Goal: Ask a question

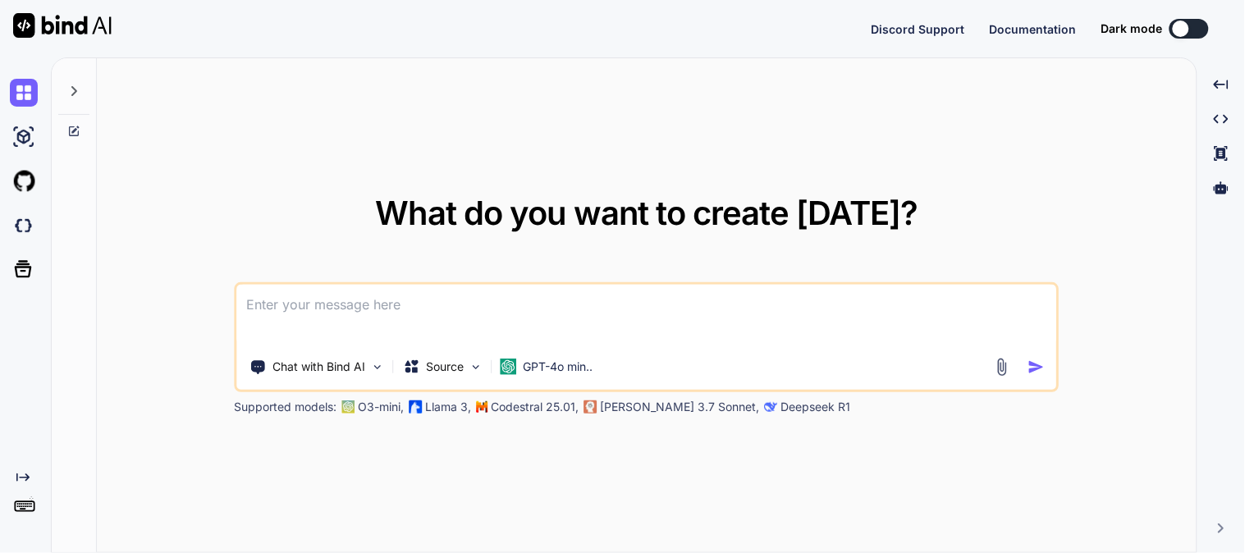
type textarea "x"
click at [559, 314] on textarea at bounding box center [647, 315] width 820 height 61
click at [1175, 25] on div at bounding box center [1181, 29] width 16 height 16
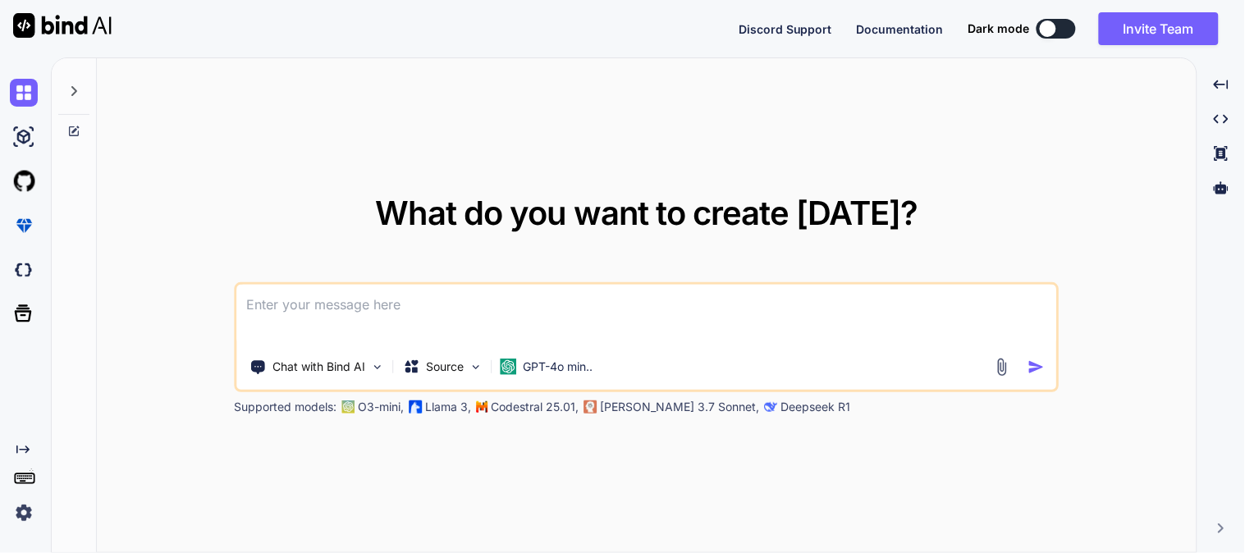
click at [498, 309] on textarea at bounding box center [647, 315] width 820 height 61
type textarea "12W"
click at [1038, 365] on img "button" at bounding box center [1036, 367] width 17 height 17
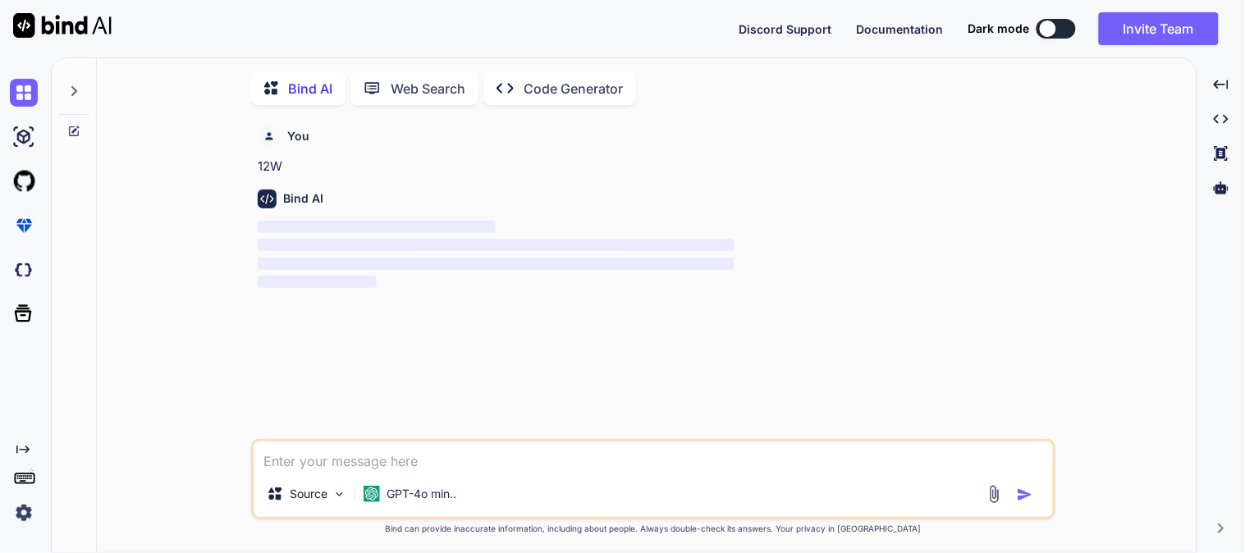
scroll to position [6, 0]
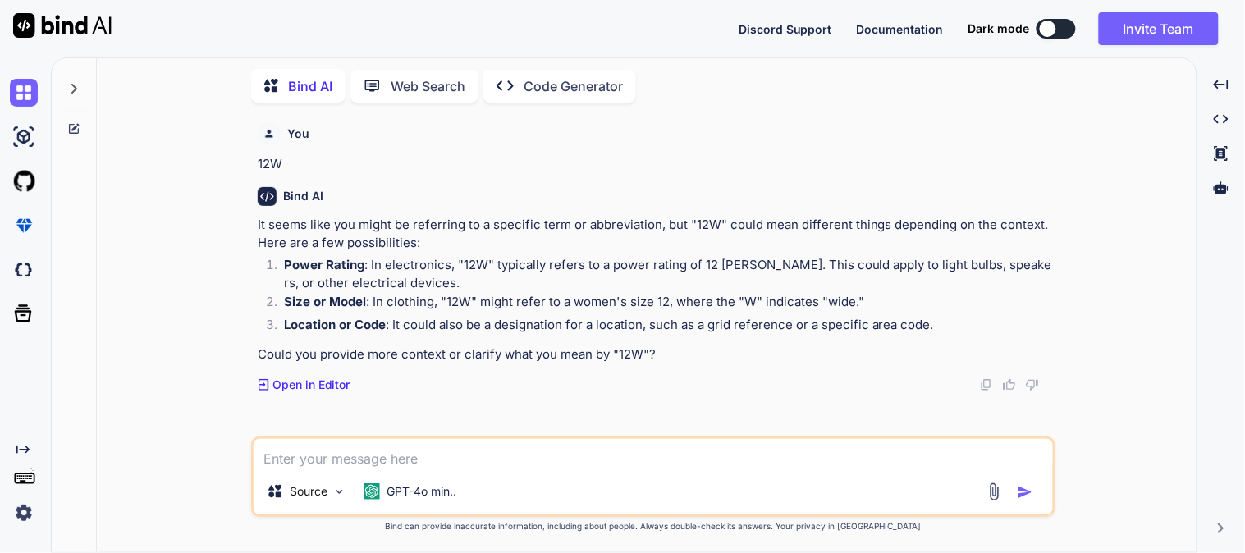
click at [1051, 27] on div at bounding box center [1048, 29] width 16 height 16
drag, startPoint x: 1048, startPoint y: 27, endPoint x: 1115, endPoint y: 29, distance: 66.5
click at [1115, 29] on div "Discord Support Documentation Dark mode Invite Team Created with Pixso." at bounding box center [985, 28] width 493 height 33
click at [1042, 26] on div at bounding box center [1048, 29] width 16 height 16
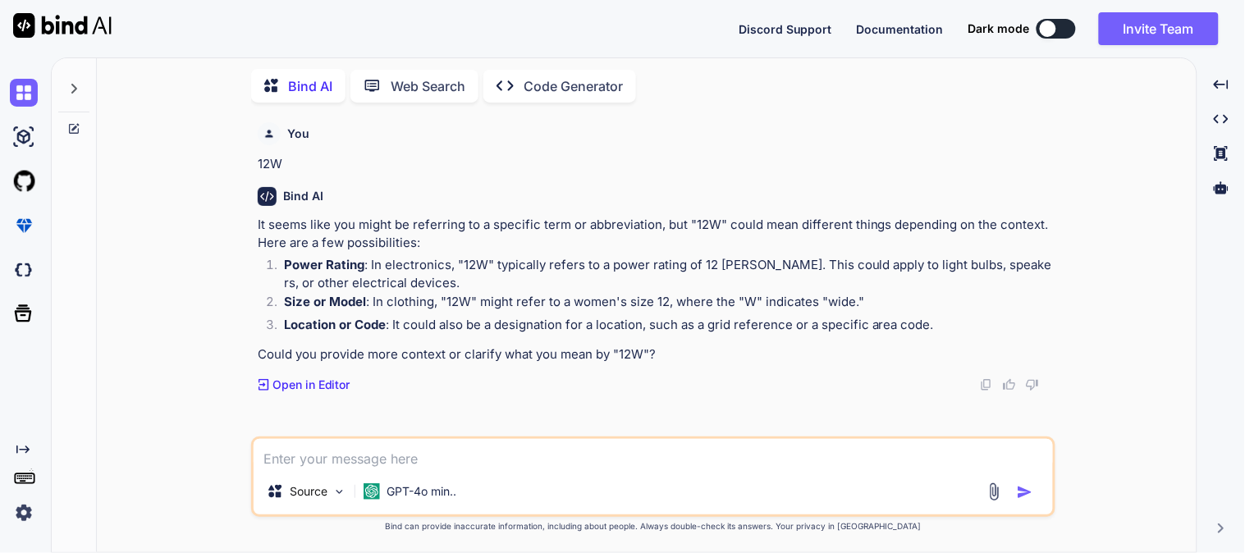
click at [1042, 26] on div at bounding box center [1048, 29] width 16 height 16
click at [1045, 25] on div at bounding box center [1048, 29] width 16 height 16
click at [593, 454] on textarea at bounding box center [653, 454] width 799 height 30
paste textarea "@section('title', {{session('is_primary_warehouse')?"GSW Warehouse Dashboard":"…"
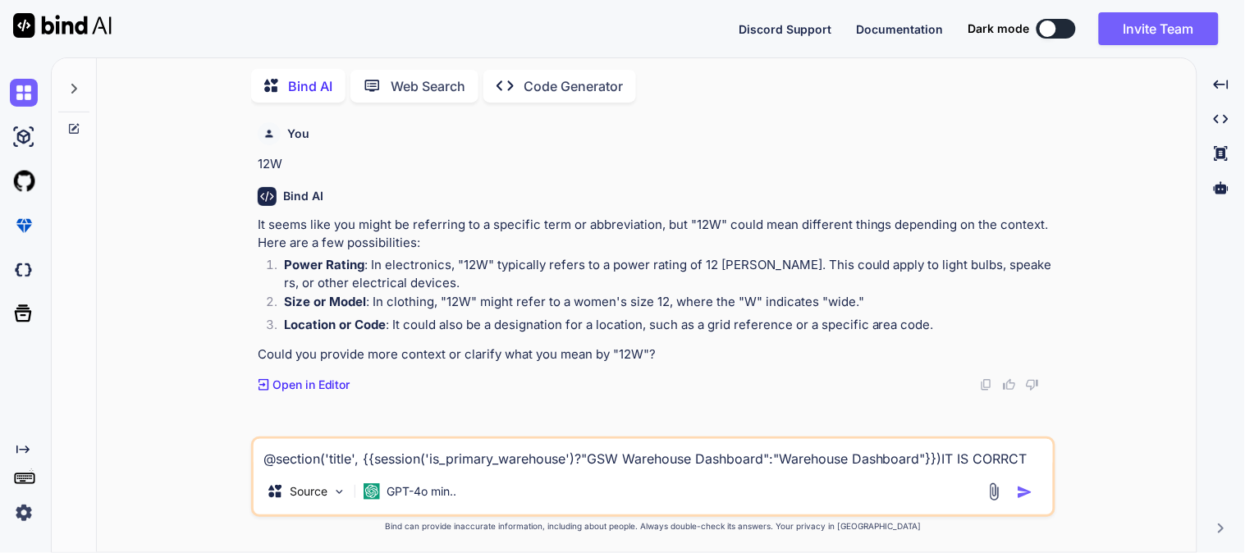
type textarea "@section('title', {{session('is_primary_warehouse')?"GSW Warehouse Dashboard":"…"
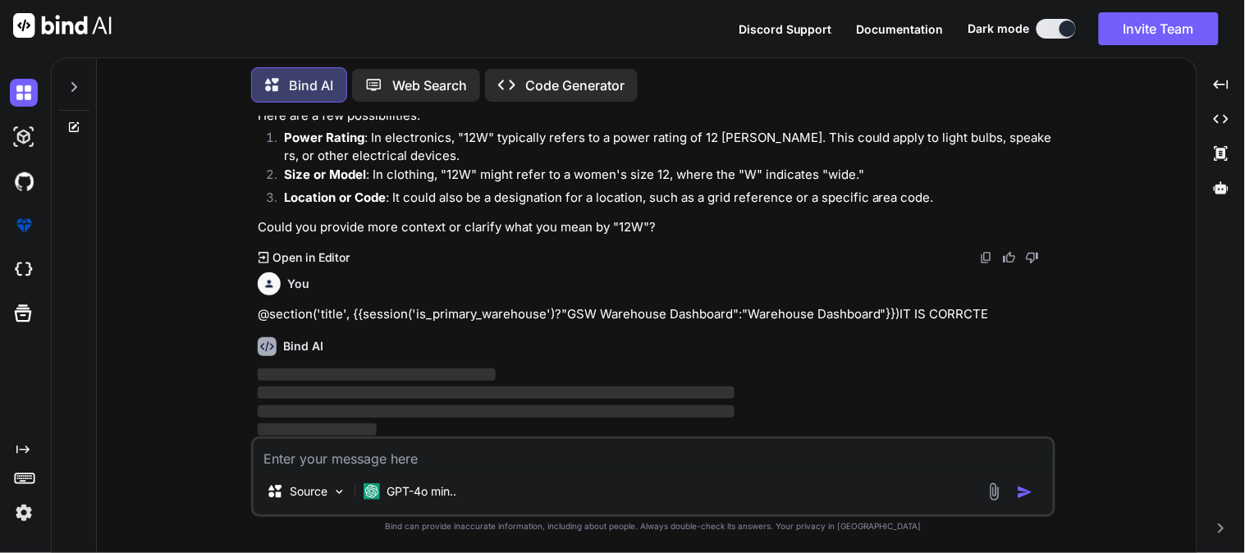
scroll to position [127, 0]
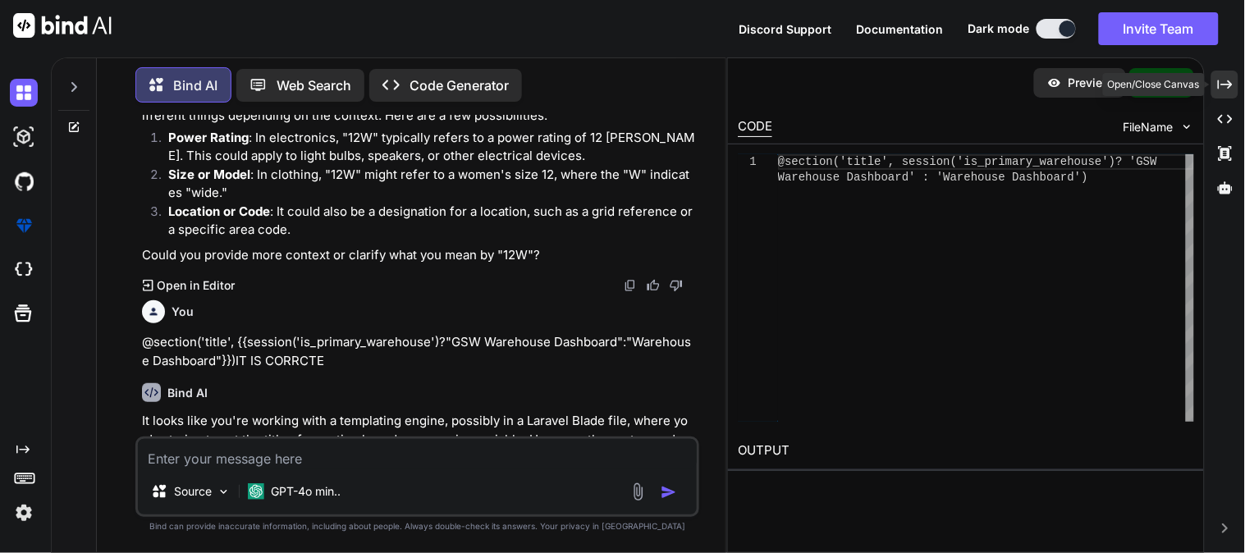
click at [1218, 85] on icon "Created with Pixso." at bounding box center [1225, 84] width 15 height 15
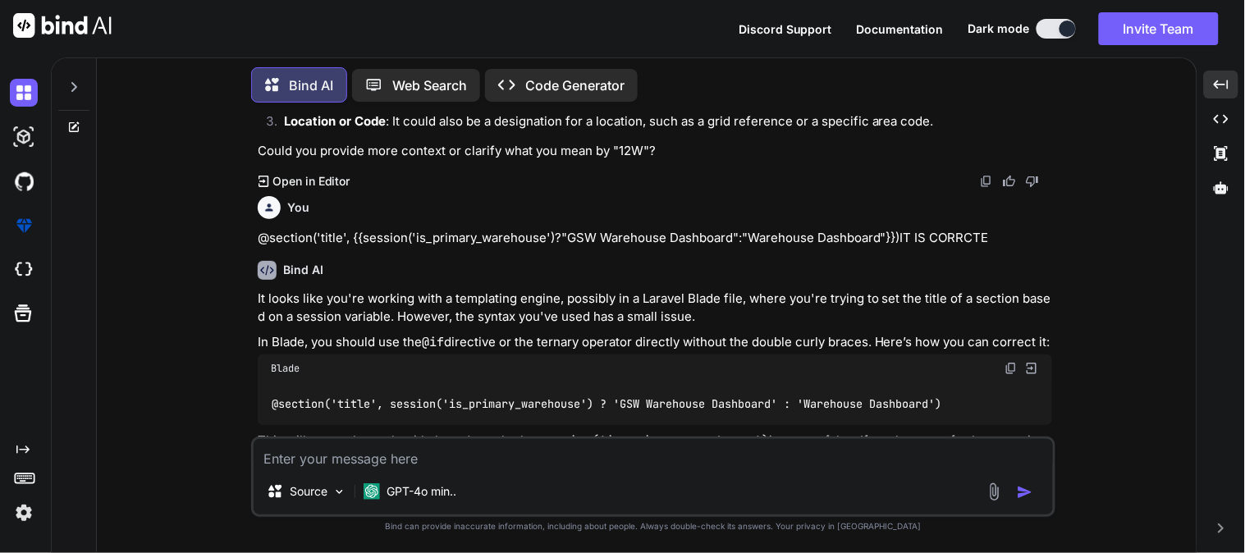
scroll to position [259, 0]
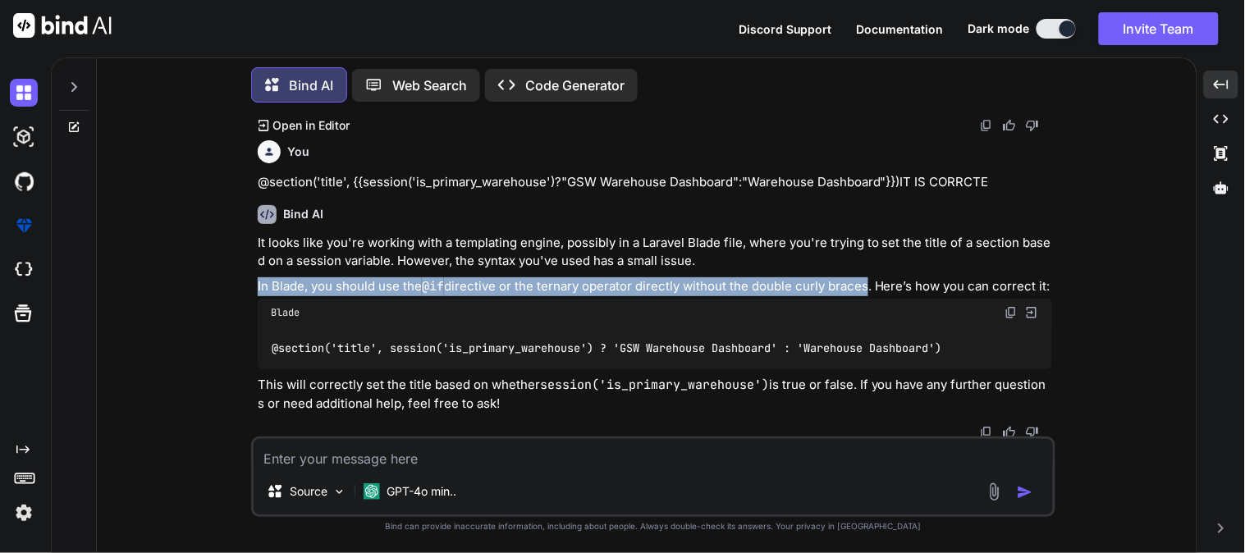
drag, startPoint x: 258, startPoint y: 285, endPoint x: 863, endPoint y: 283, distance: 605.0
click at [863, 283] on p "In Blade, you should use the @if directive or the ternary operator directly wit…" at bounding box center [655, 286] width 795 height 19
click at [1010, 312] on img at bounding box center [1011, 312] width 13 height 13
